Goal: Find contact information: Find contact information

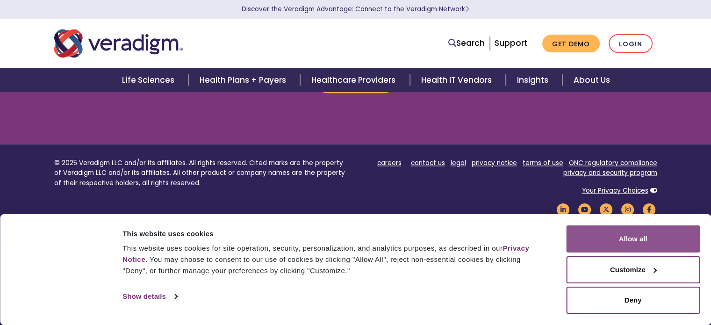
click at [641, 245] on button "Allow all" at bounding box center [633, 238] width 134 height 27
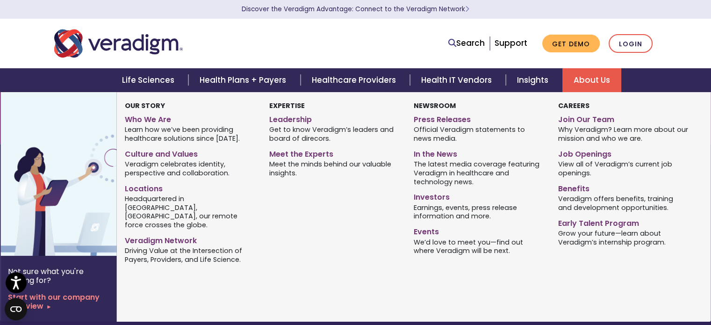
click at [577, 77] on link "About Us" at bounding box center [591, 80] width 59 height 24
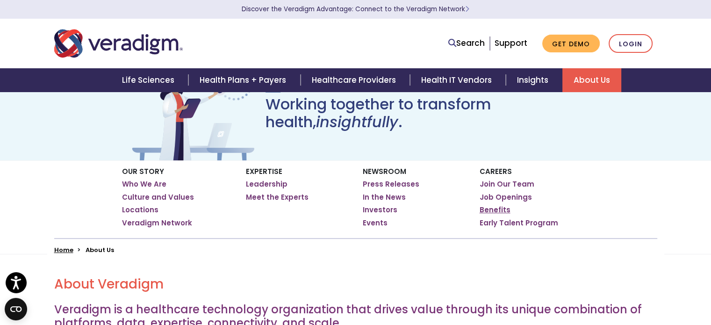
scroll to position [45, 0]
click at [516, 196] on link "Job Openings" at bounding box center [505, 197] width 52 height 9
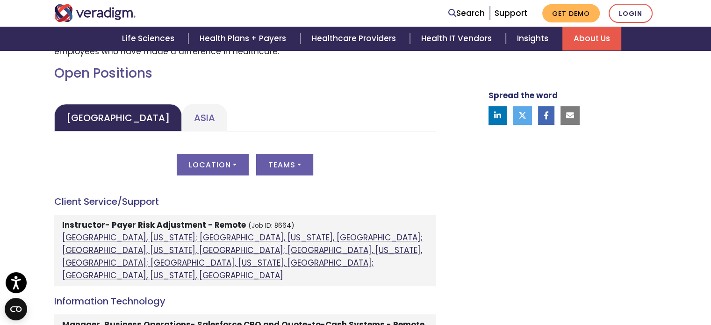
scroll to position [413, 0]
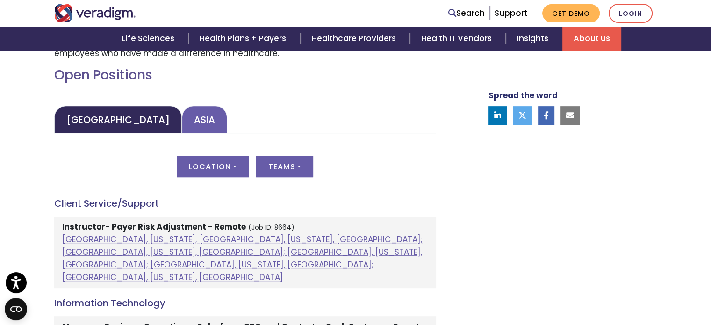
click at [182, 123] on link "Asia" at bounding box center [204, 120] width 45 height 28
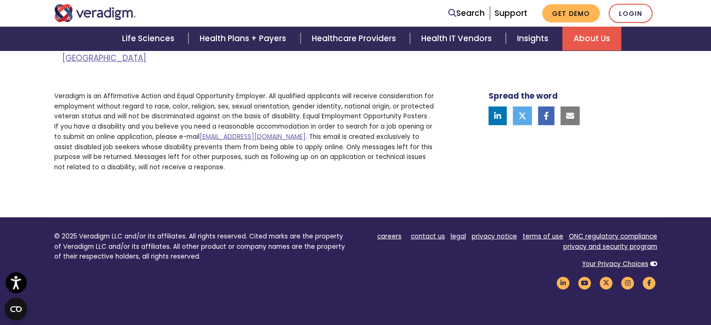
scroll to position [2374, 0]
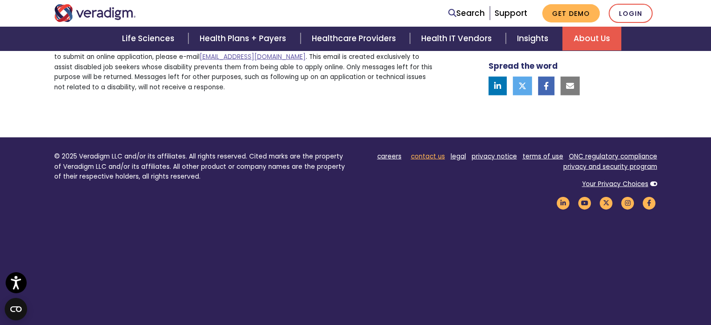
click at [426, 152] on link "contact us" at bounding box center [428, 156] width 34 height 9
